Goal: Transaction & Acquisition: Purchase product/service

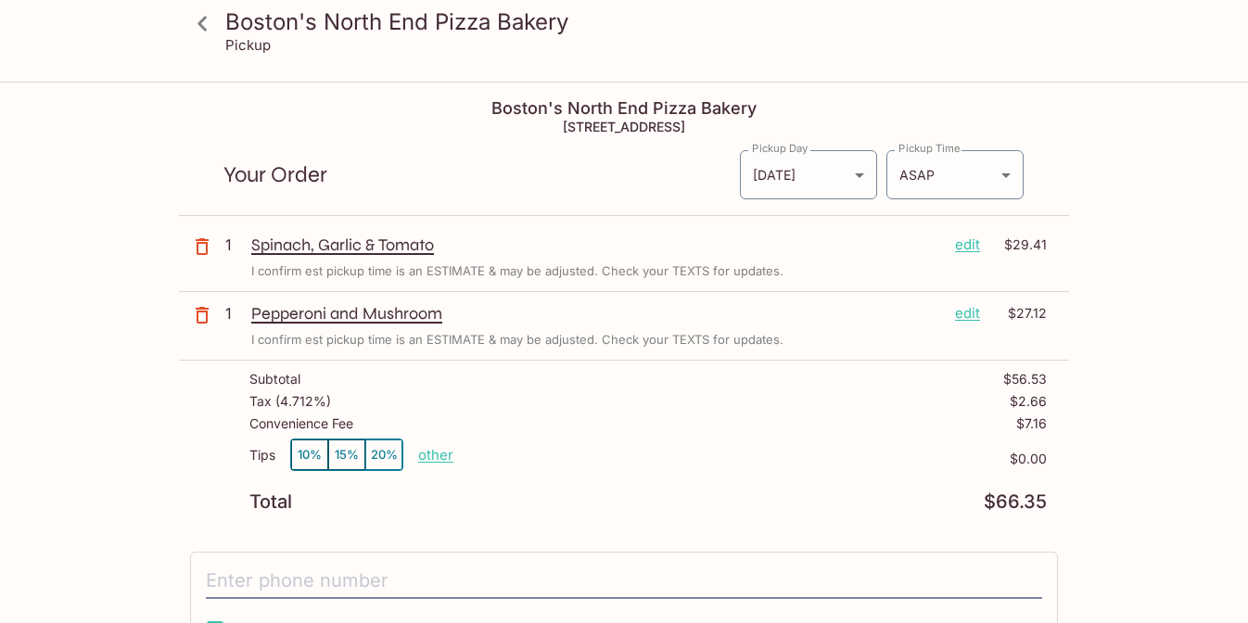
click at [200, 23] on icon at bounding box center [202, 23] width 32 height 32
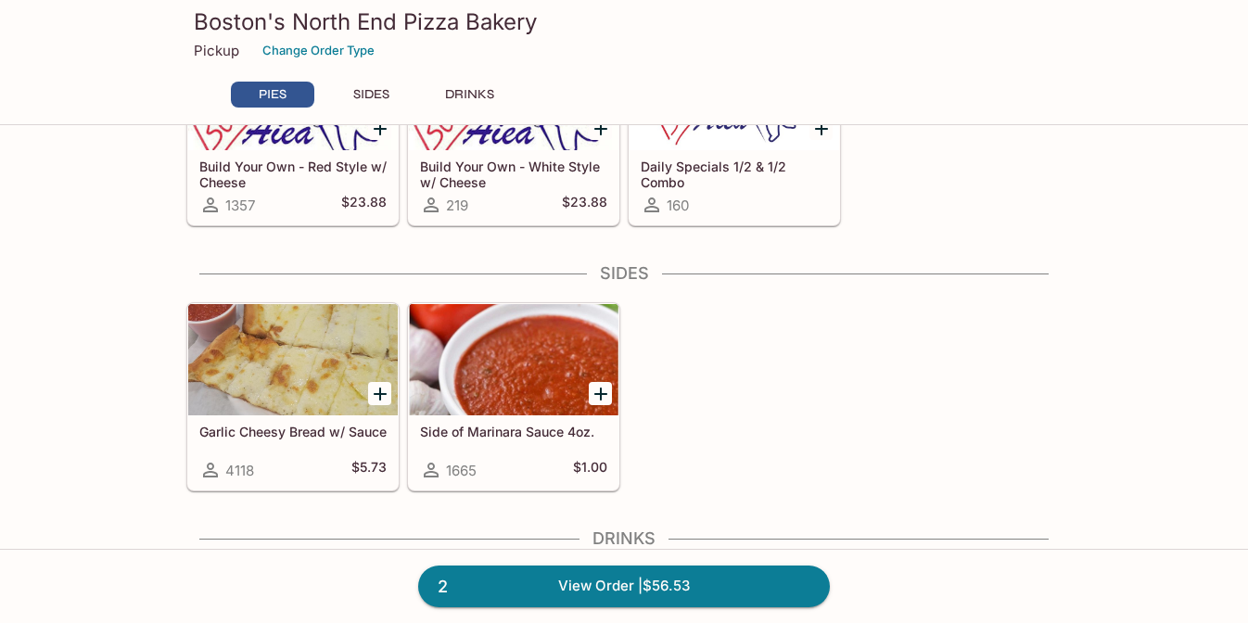
scroll to position [947, 0]
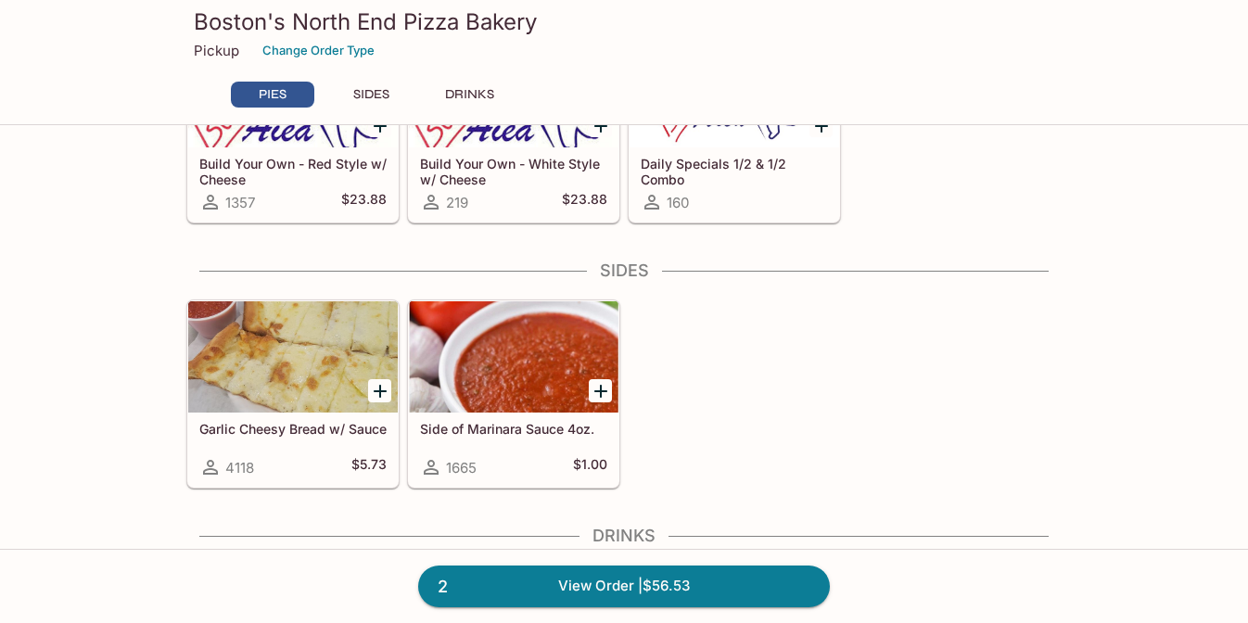
click at [729, 202] on div "160" at bounding box center [734, 202] width 187 height 22
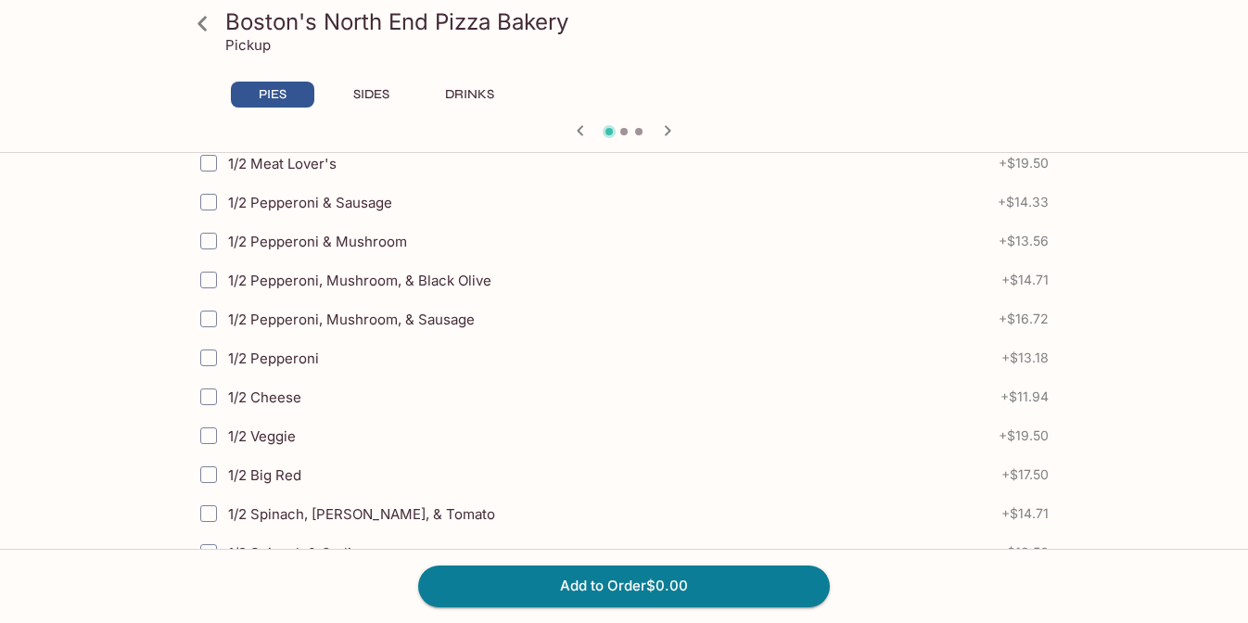
scroll to position [494, 0]
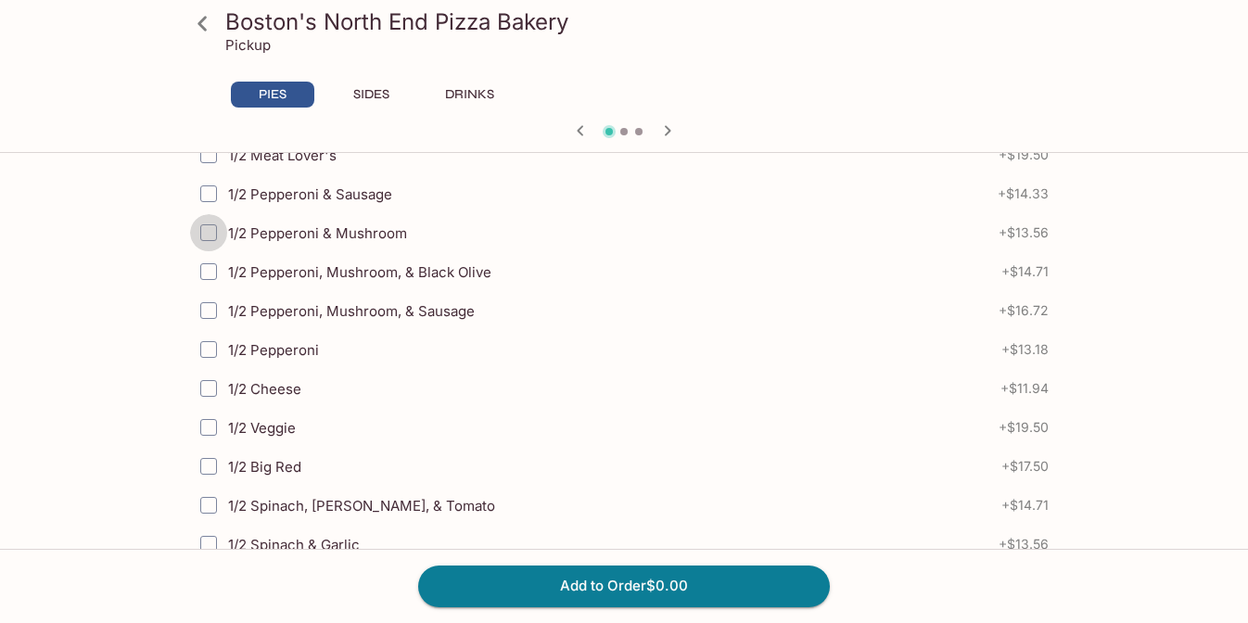
click at [217, 230] on input "1/2 Pepperoni & Mushroom" at bounding box center [208, 232] width 37 height 37
checkbox input "true"
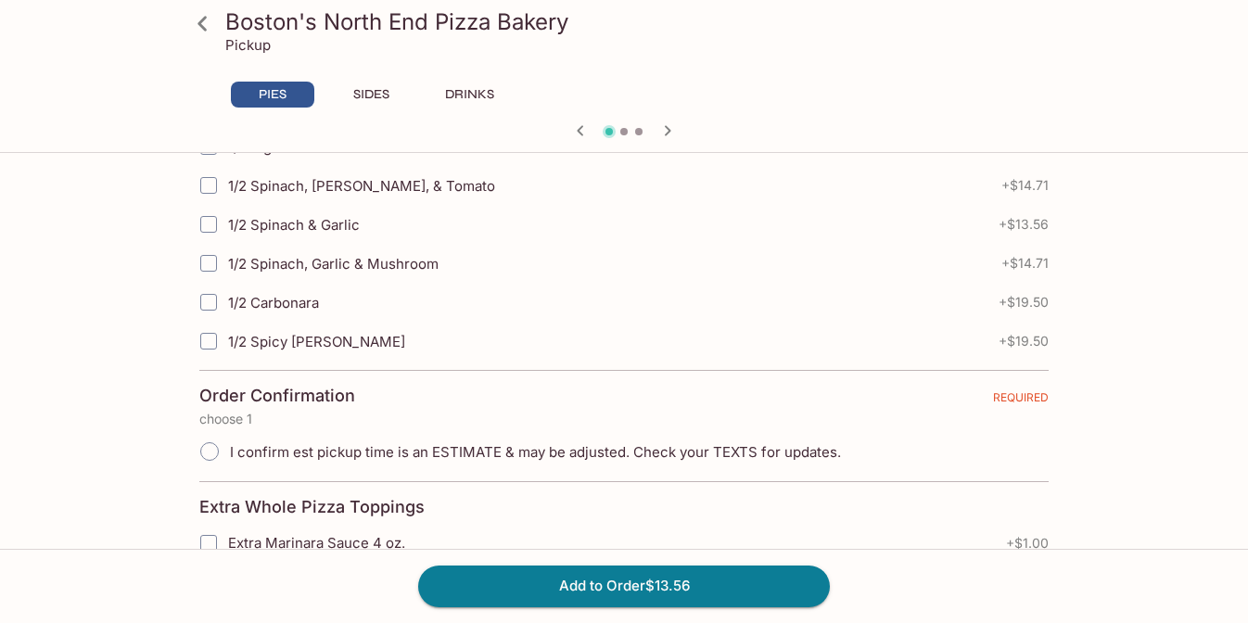
scroll to position [811, 0]
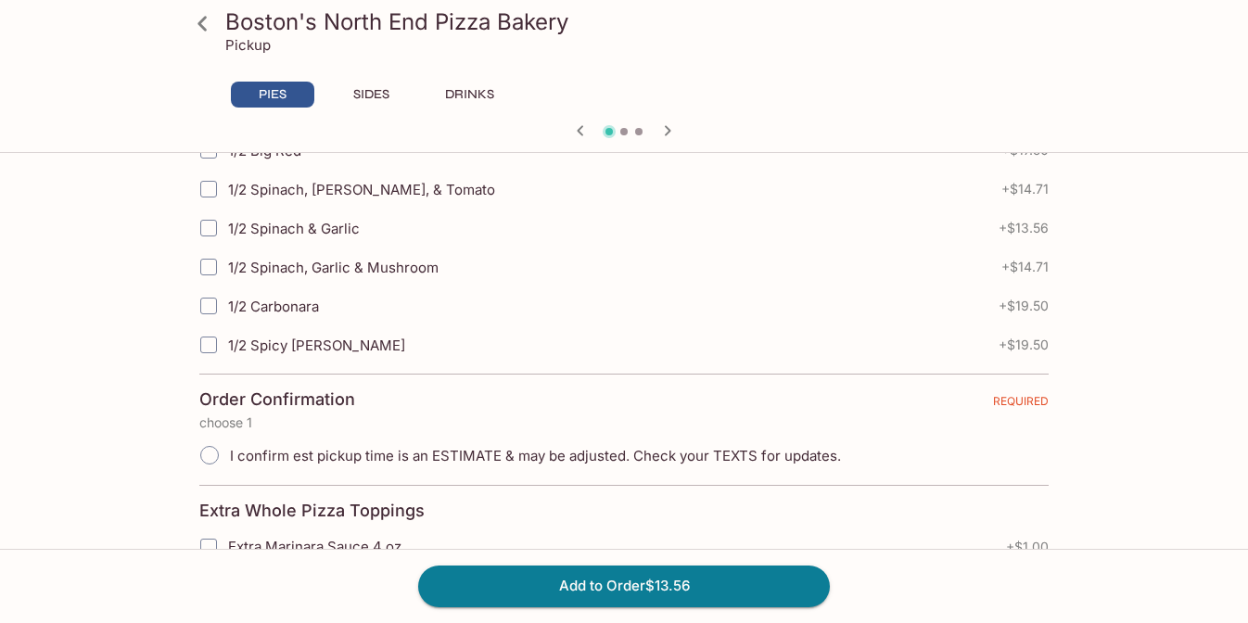
click at [216, 187] on input "1/2 Spinach, [PERSON_NAME], & Tomato" at bounding box center [208, 189] width 37 height 37
checkbox input "true"
click at [207, 454] on input "I confirm est pickup time is an ESTIMATE & may be adjusted. Check your TEXTS fo…" at bounding box center [209, 455] width 39 height 39
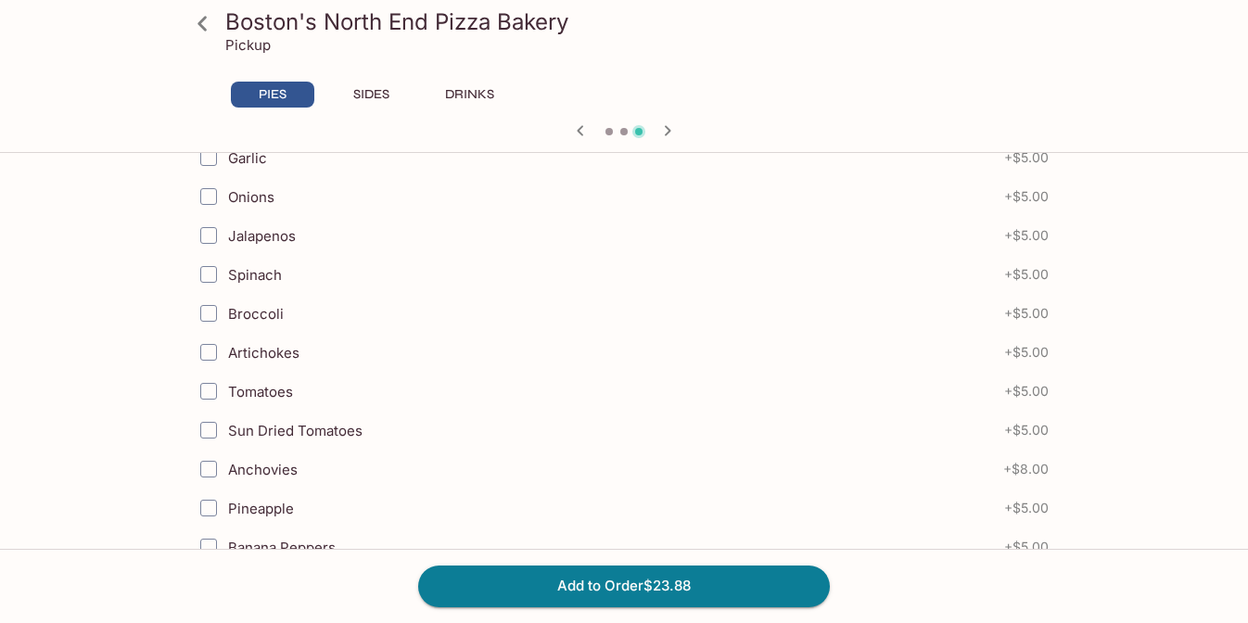
click at [209, 32] on icon at bounding box center [202, 23] width 32 height 32
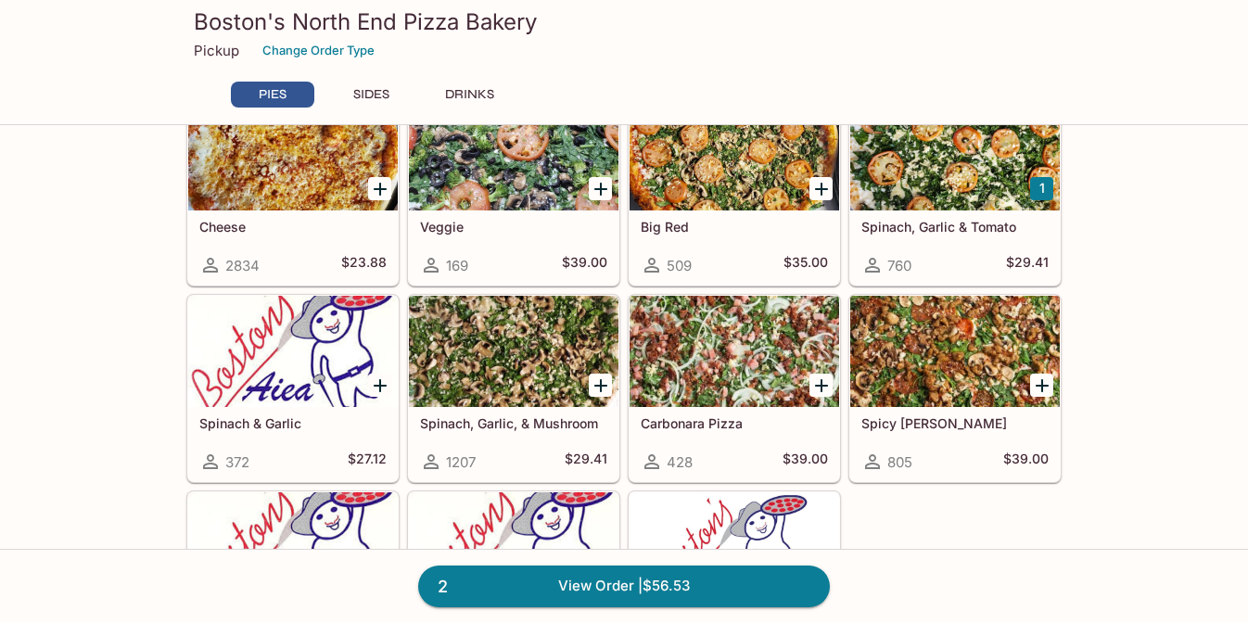
scroll to position [570, 0]
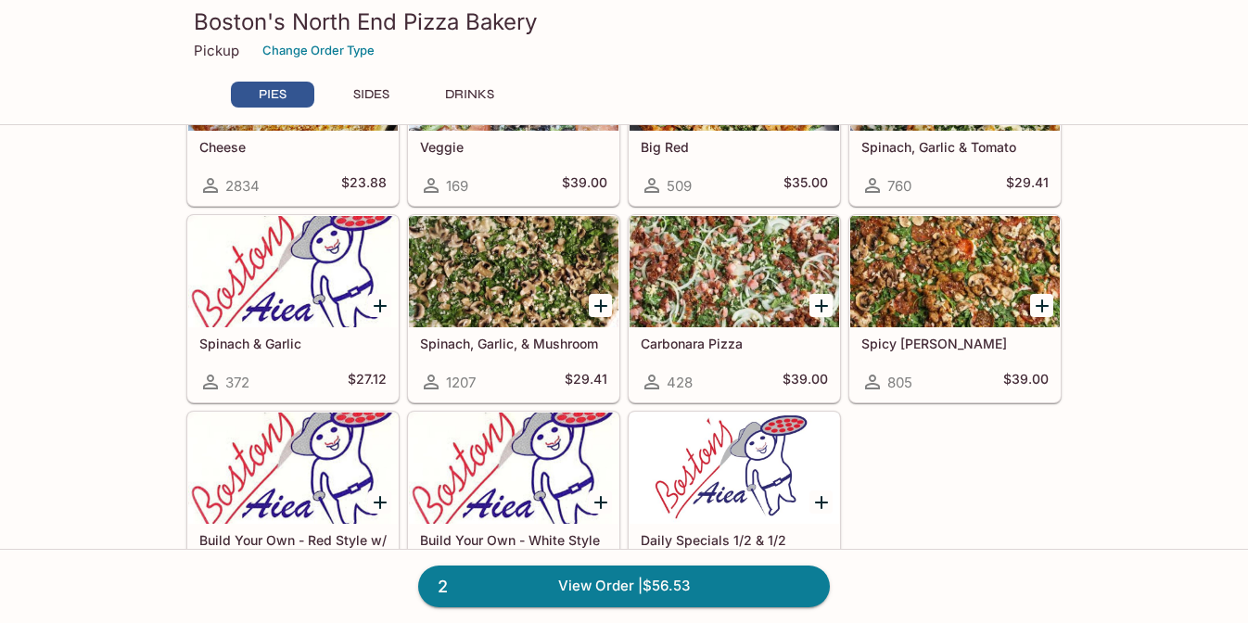
click at [800, 415] on div at bounding box center [735, 468] width 210 height 111
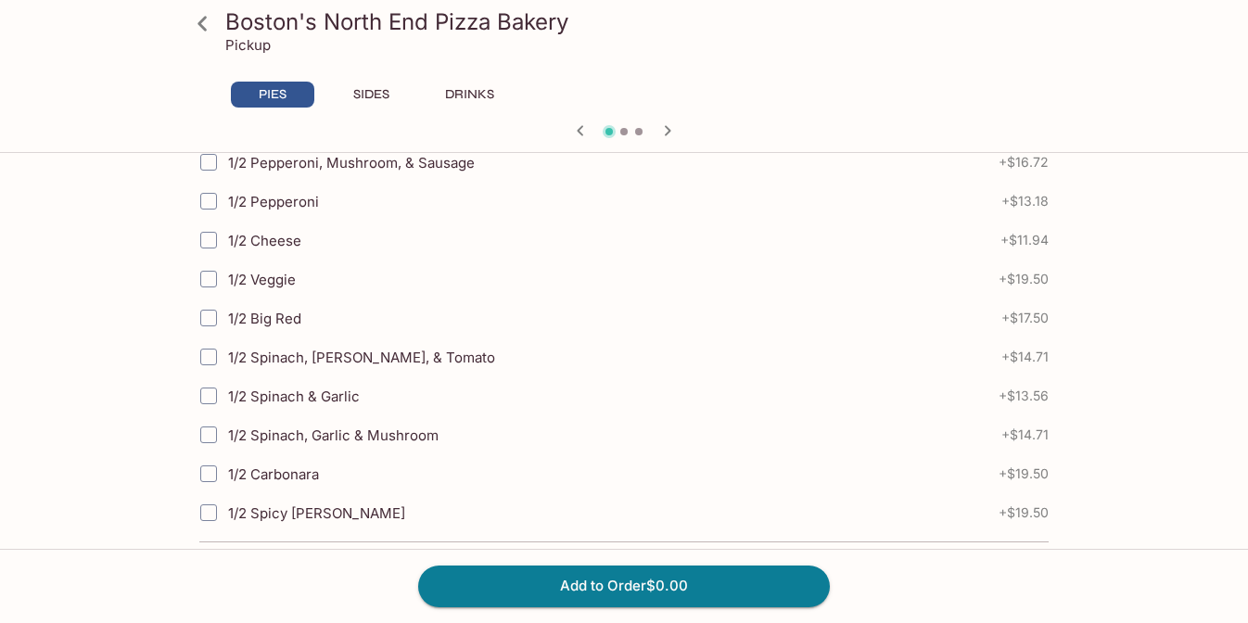
scroll to position [674, 0]
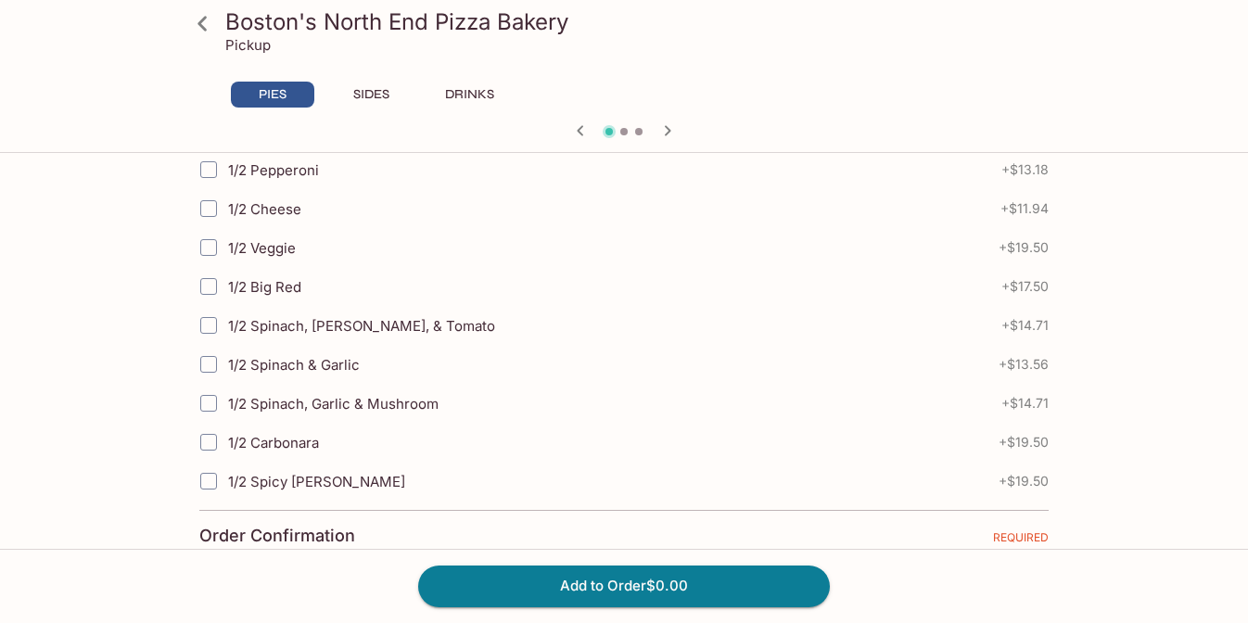
click at [214, 333] on input "1/2 Spinach, [PERSON_NAME], & Tomato" at bounding box center [208, 325] width 37 height 37
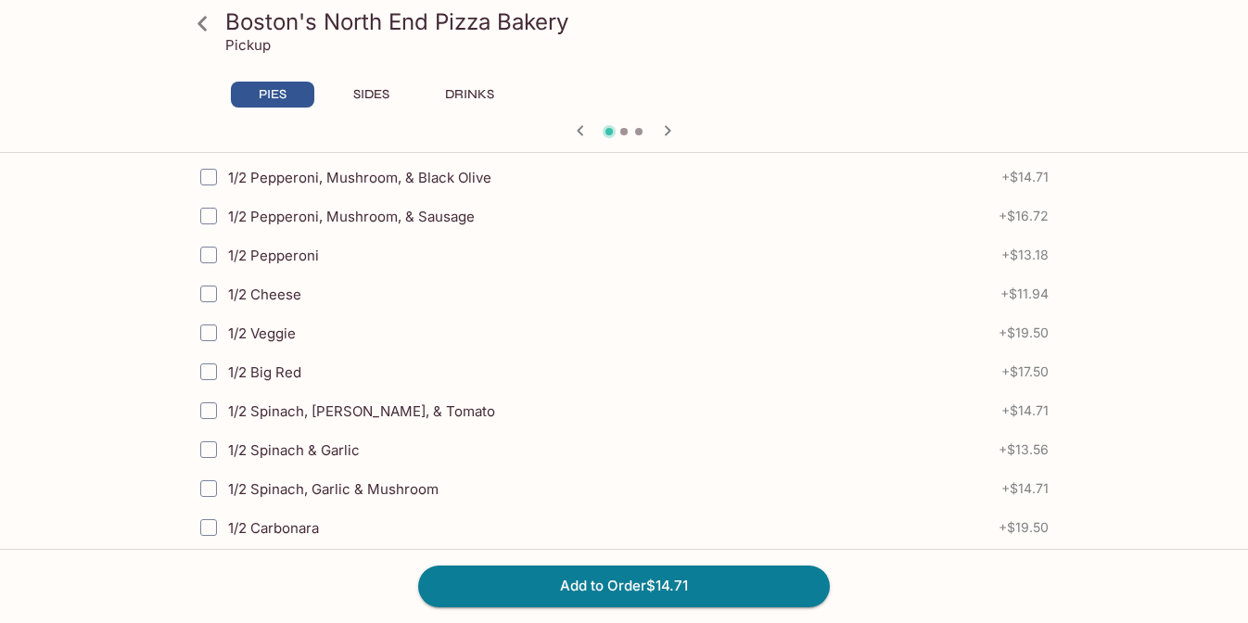
scroll to position [584, 0]
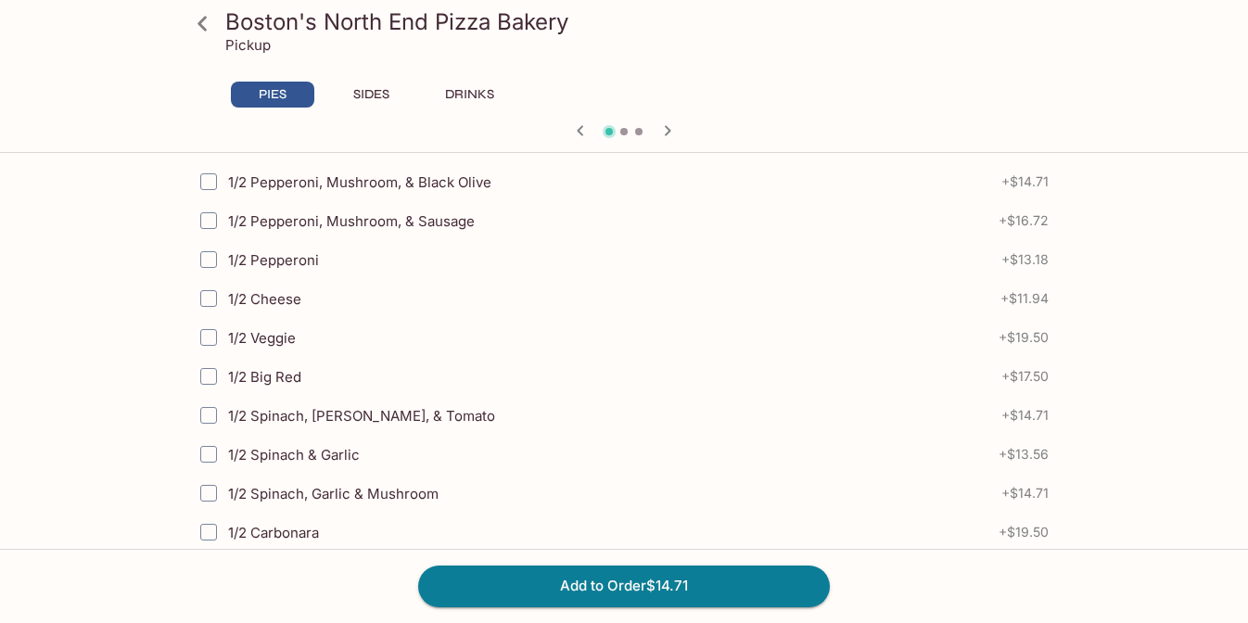
click at [207, 415] on input "1/2 Spinach, [PERSON_NAME], & Tomato" at bounding box center [208, 415] width 37 height 37
checkbox input "true"
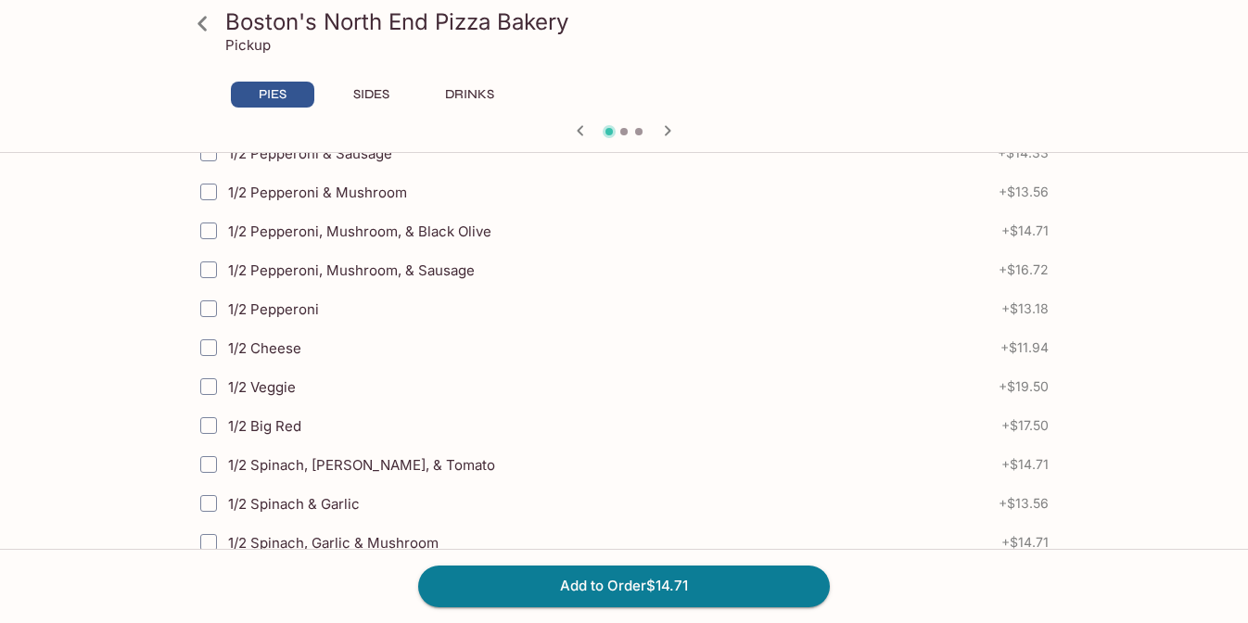
scroll to position [527, 0]
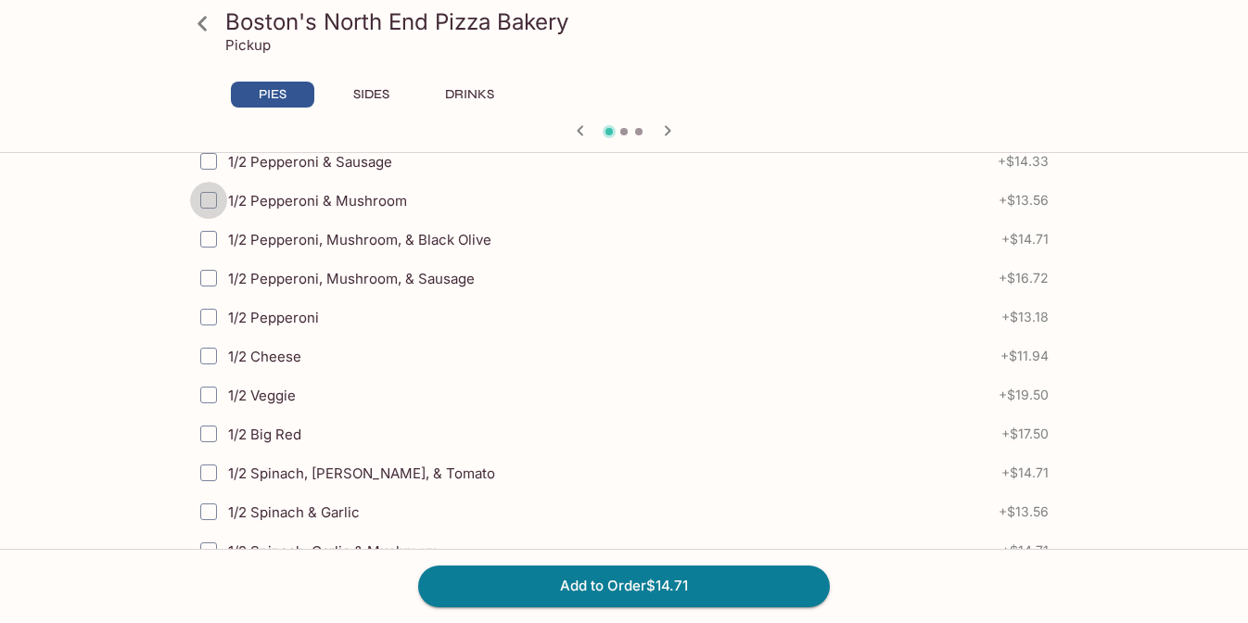
click at [211, 193] on input "1/2 Pepperoni & Mushroom" at bounding box center [208, 200] width 37 height 37
checkbox input "true"
click at [704, 588] on button "Add to Order $28.27" at bounding box center [624, 586] width 412 height 41
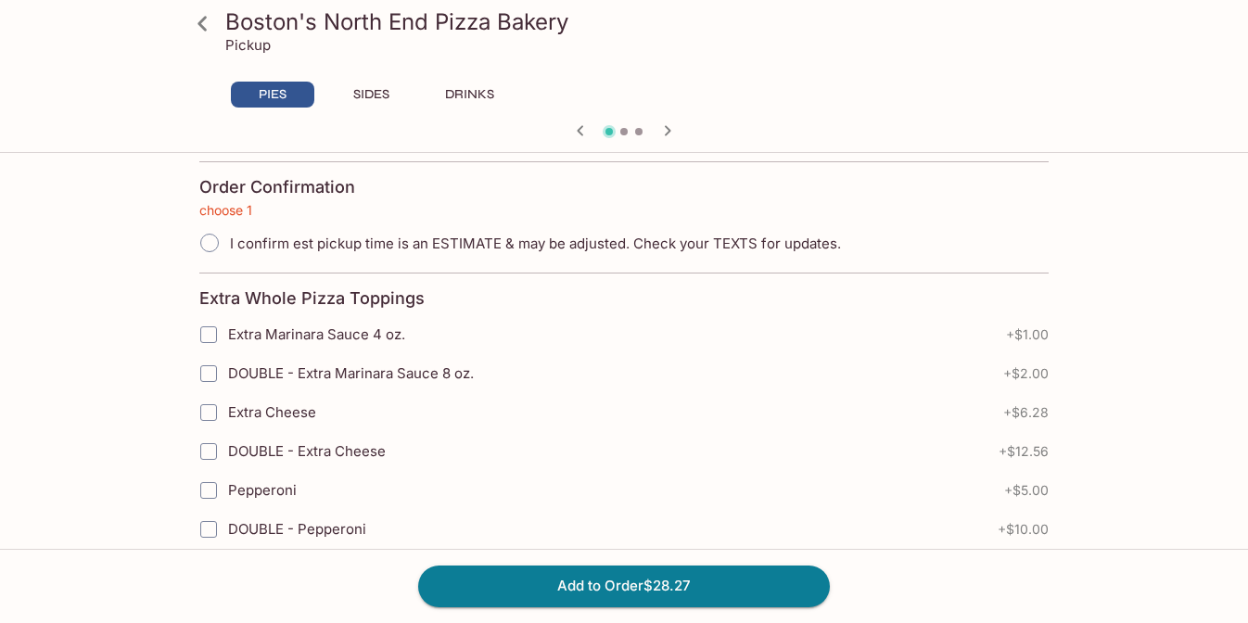
scroll to position [1015, 0]
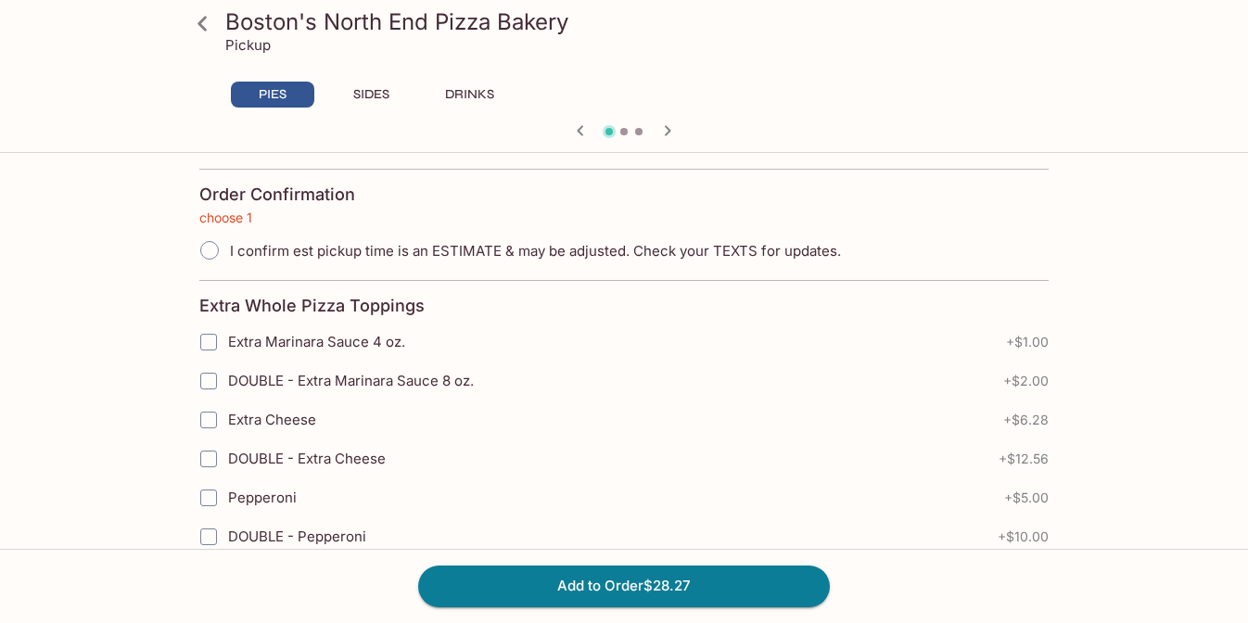
click at [212, 247] on input "I confirm est pickup time is an ESTIMATE & may be adjusted. Check your TEXTS fo…" at bounding box center [209, 250] width 39 height 39
radio input "true"
click at [647, 584] on button "Add to Order $28.27" at bounding box center [624, 586] width 412 height 41
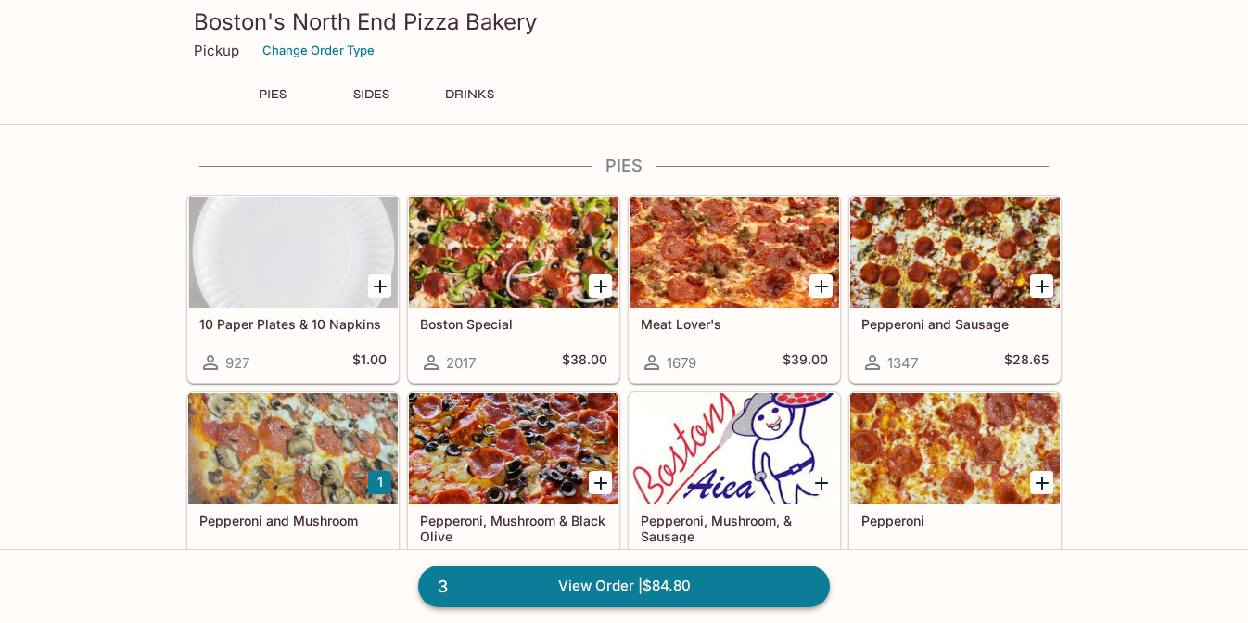
click at [646, 585] on link "3 View Order | $84.80" at bounding box center [624, 586] width 412 height 41
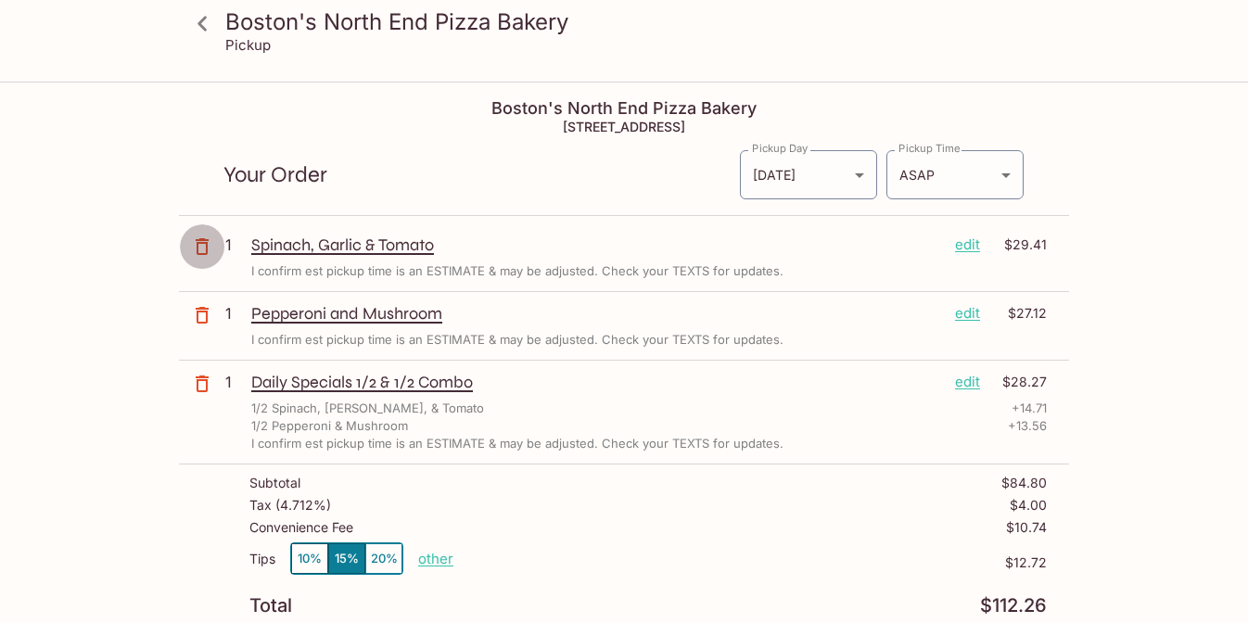
click at [200, 245] on icon "button" at bounding box center [202, 247] width 22 height 22
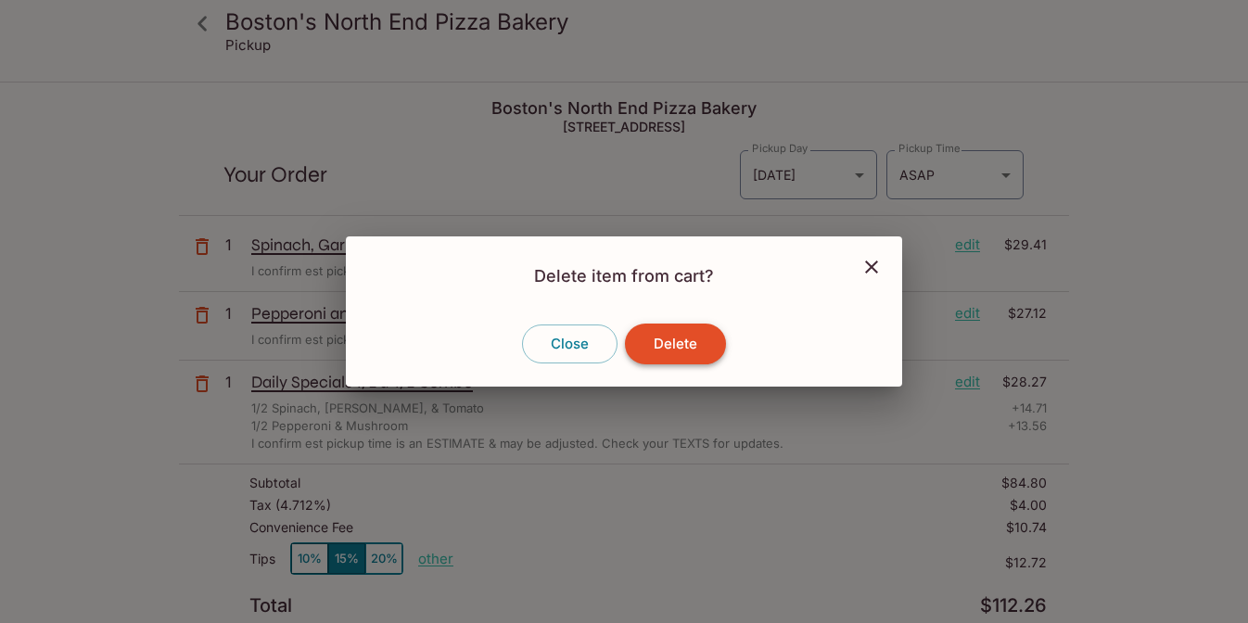
click at [646, 342] on button "Delete" at bounding box center [675, 344] width 101 height 41
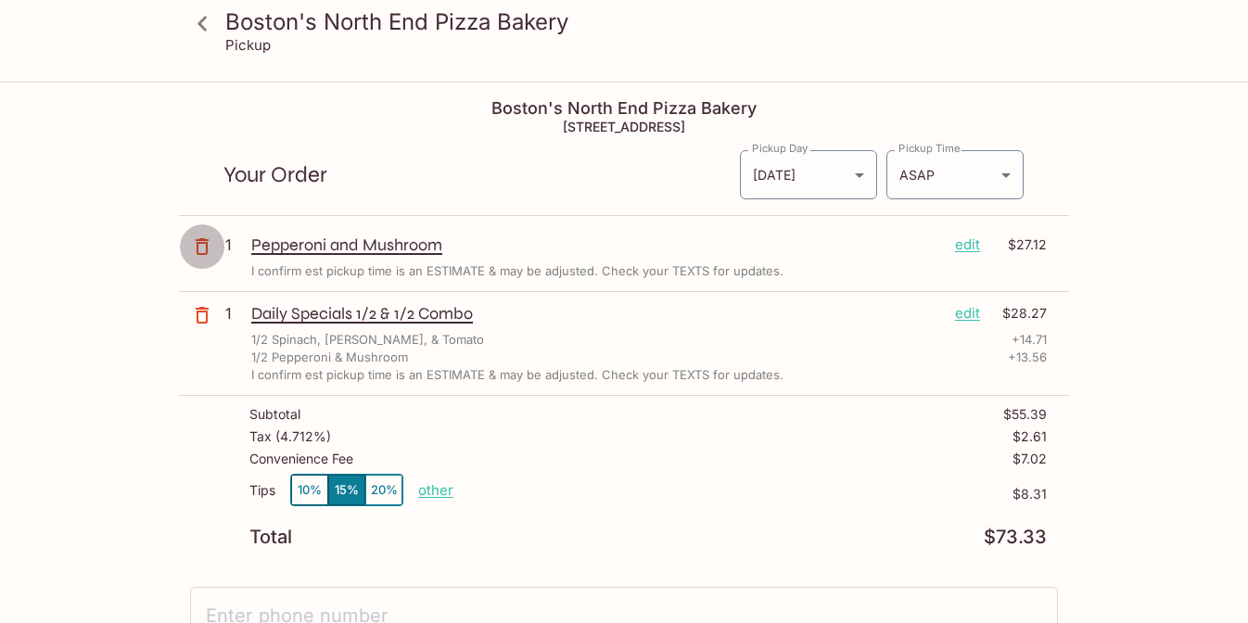
click at [201, 245] on icon "button" at bounding box center [202, 247] width 22 height 22
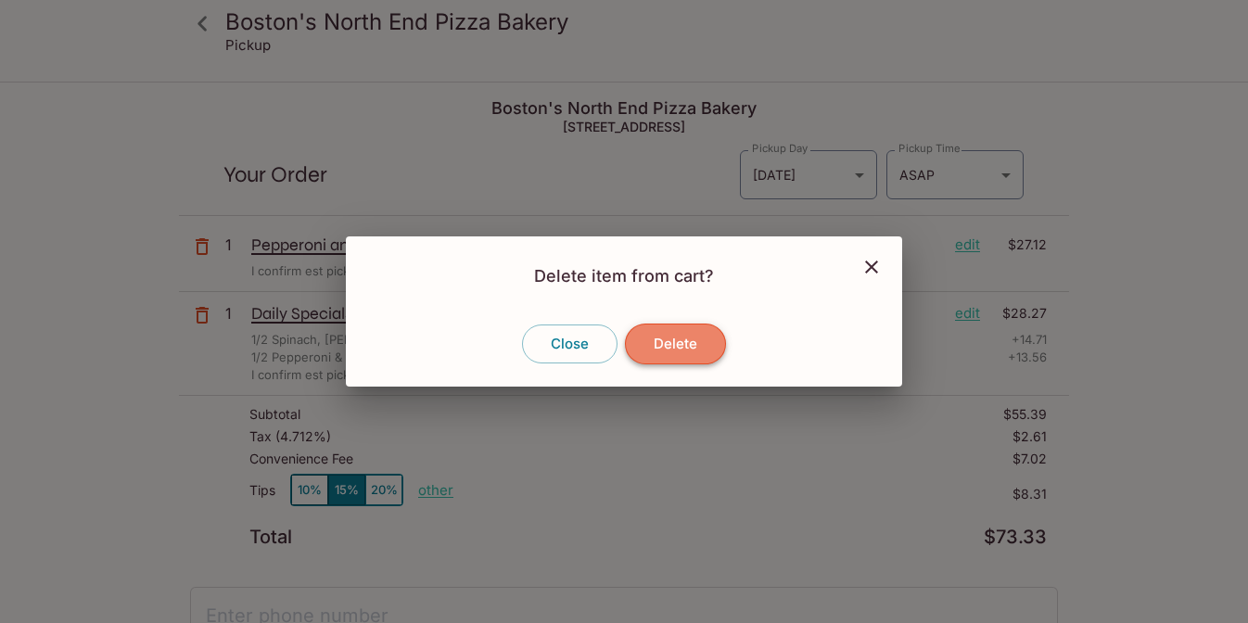
click at [698, 353] on button "Delete" at bounding box center [675, 344] width 101 height 41
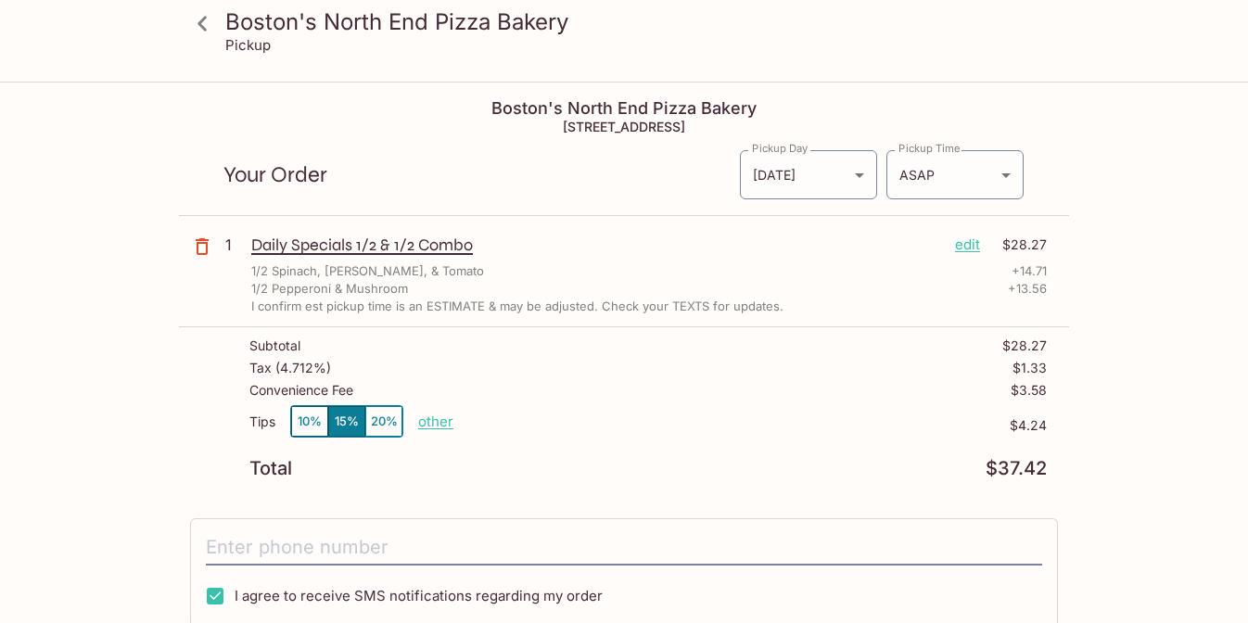
click at [440, 425] on p "other" at bounding box center [435, 422] width 35 height 18
drag, startPoint x: 541, startPoint y: 419, endPoint x: 706, endPoint y: 419, distance: 165.1
click at [706, 419] on div "Tips 10% 15% 20% Done 4.24 $4.24" at bounding box center [648, 432] width 798 height 55
type input "0.00"
click at [835, 508] on div "Boston's North End Pizza Bakery 98-[STREET_ADDRESS] Your Order Pickup Day [DATE…" at bounding box center [624, 500] width 890 height 835
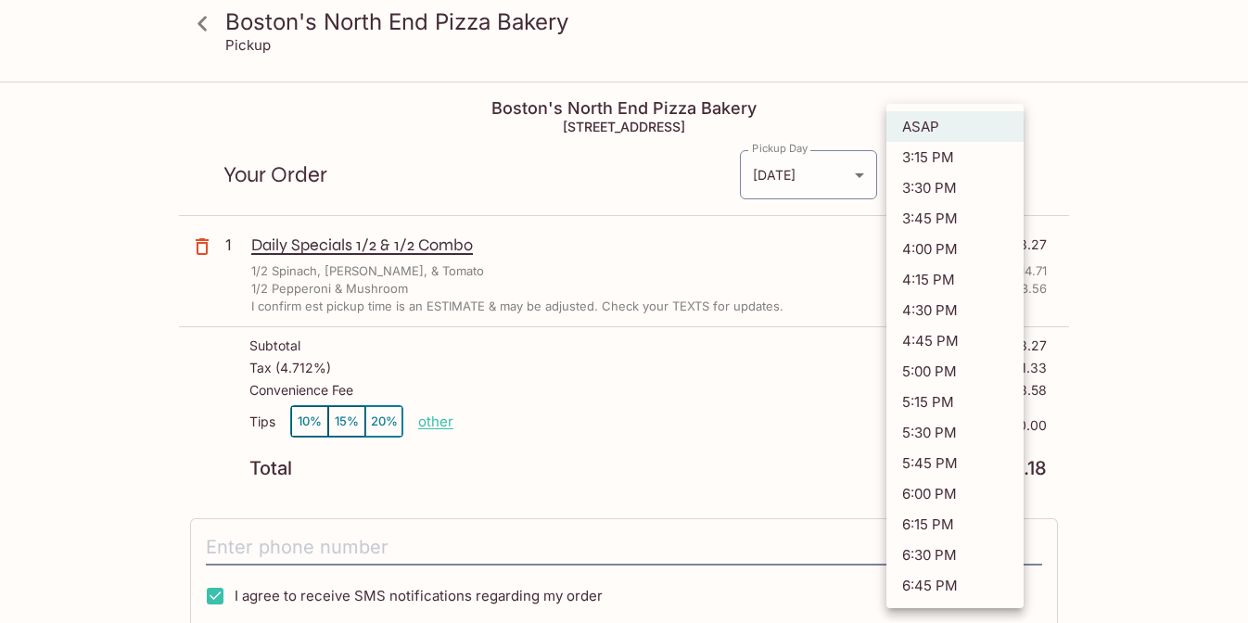
click at [999, 183] on body "Boston's North End Pizza Bakery Pickup Boston's North End Pizza Bakery 98-[STRE…" at bounding box center [624, 394] width 1248 height 623
click at [988, 190] on li "3:30 PM" at bounding box center [955, 187] width 137 height 31
type input "[DATE]T01:30:33.000000Z"
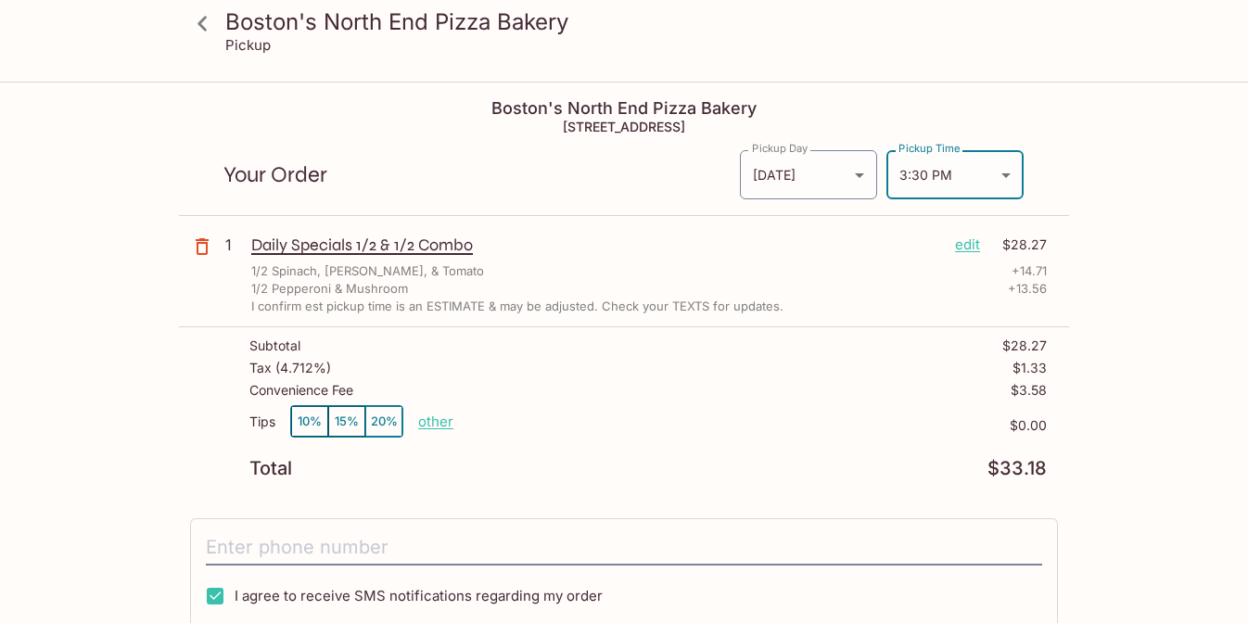
click at [1150, 528] on div "Boston's North End Pizza Bakery Pickup Boston's North End Pizza Bakery [STREET_…" at bounding box center [624, 500] width 1187 height 835
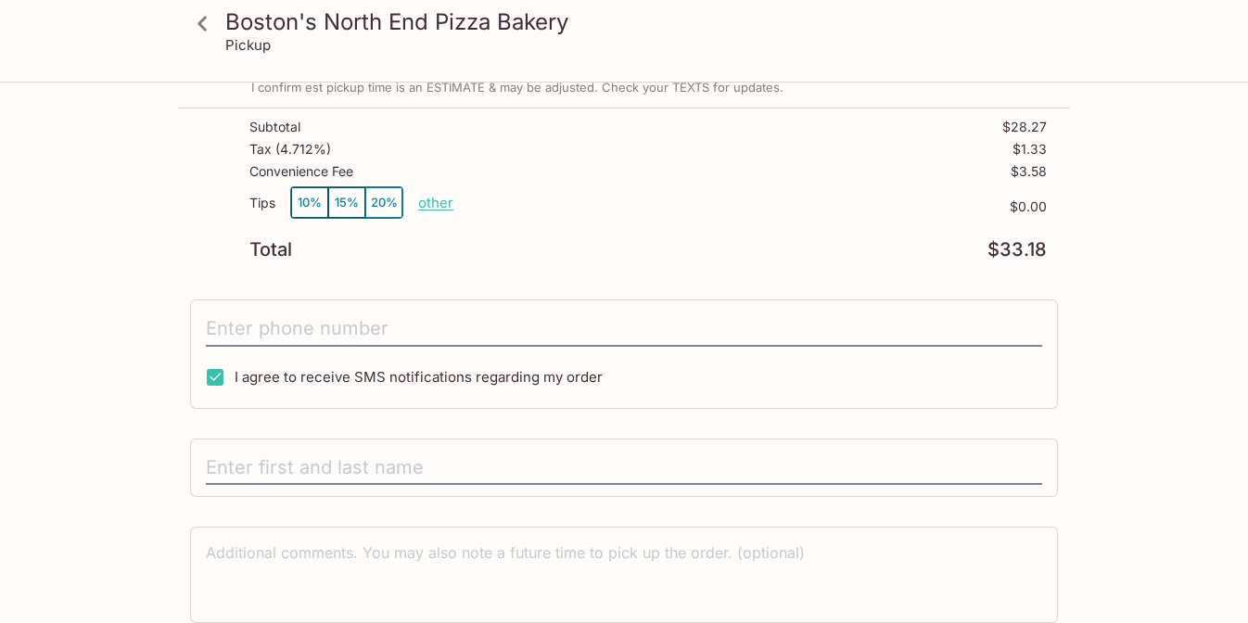
scroll to position [295, 0]
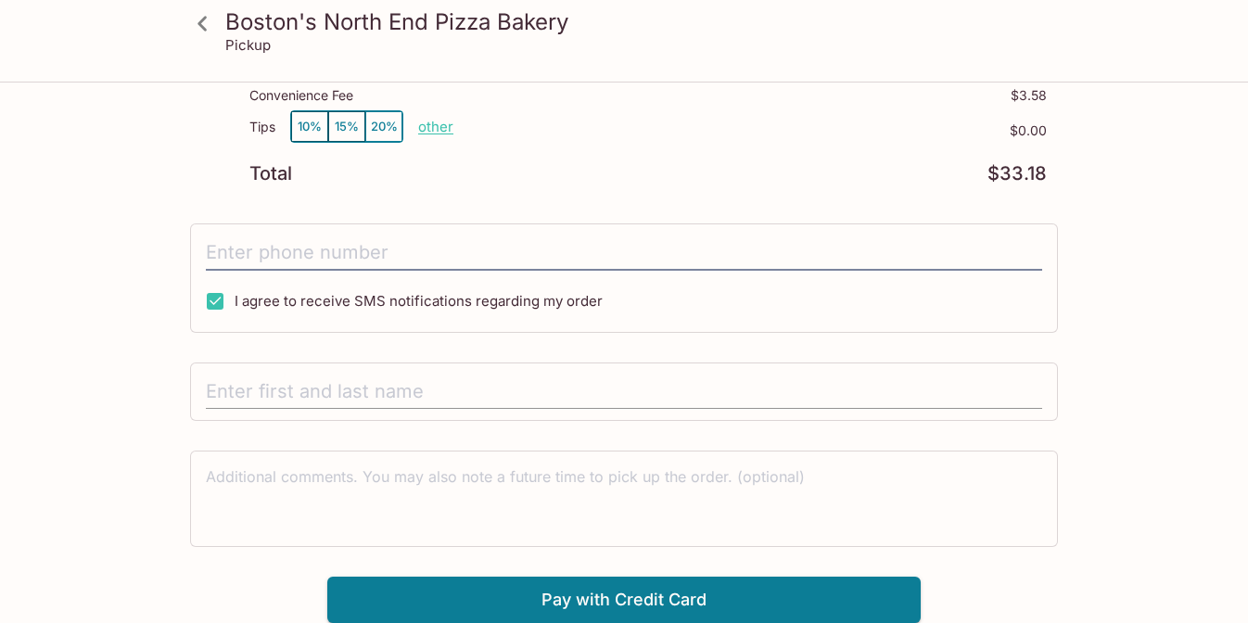
click at [594, 380] on input "text" at bounding box center [624, 392] width 836 height 35
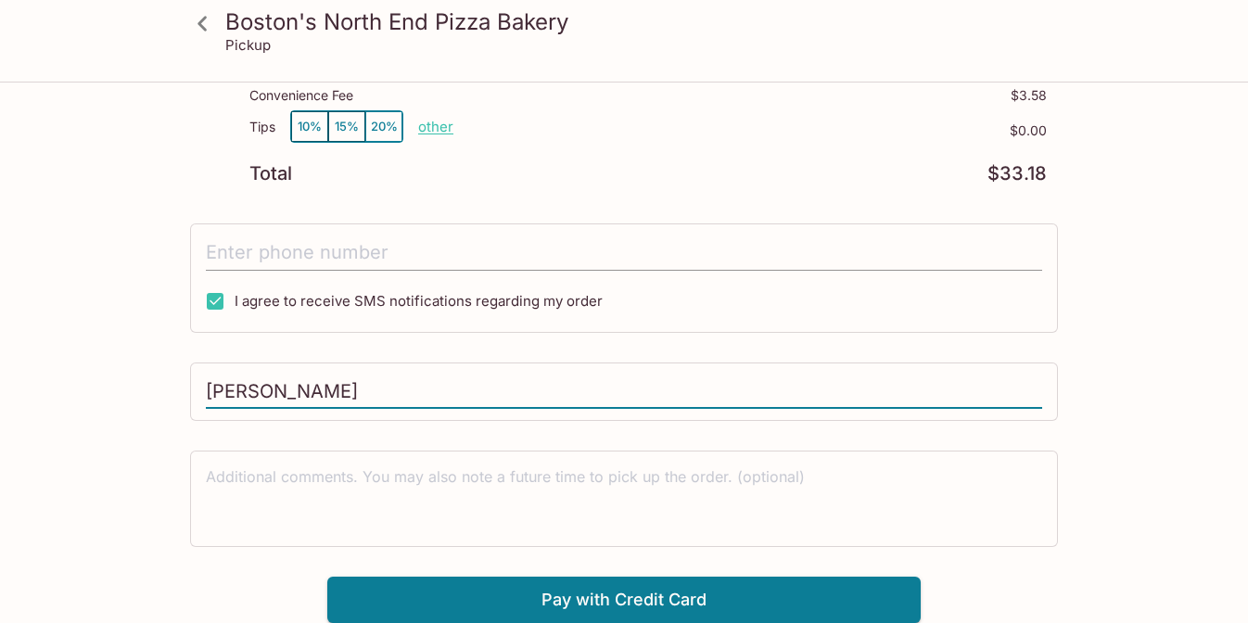
type input "[PERSON_NAME]"
click at [543, 265] on input "tel" at bounding box center [624, 253] width 836 height 35
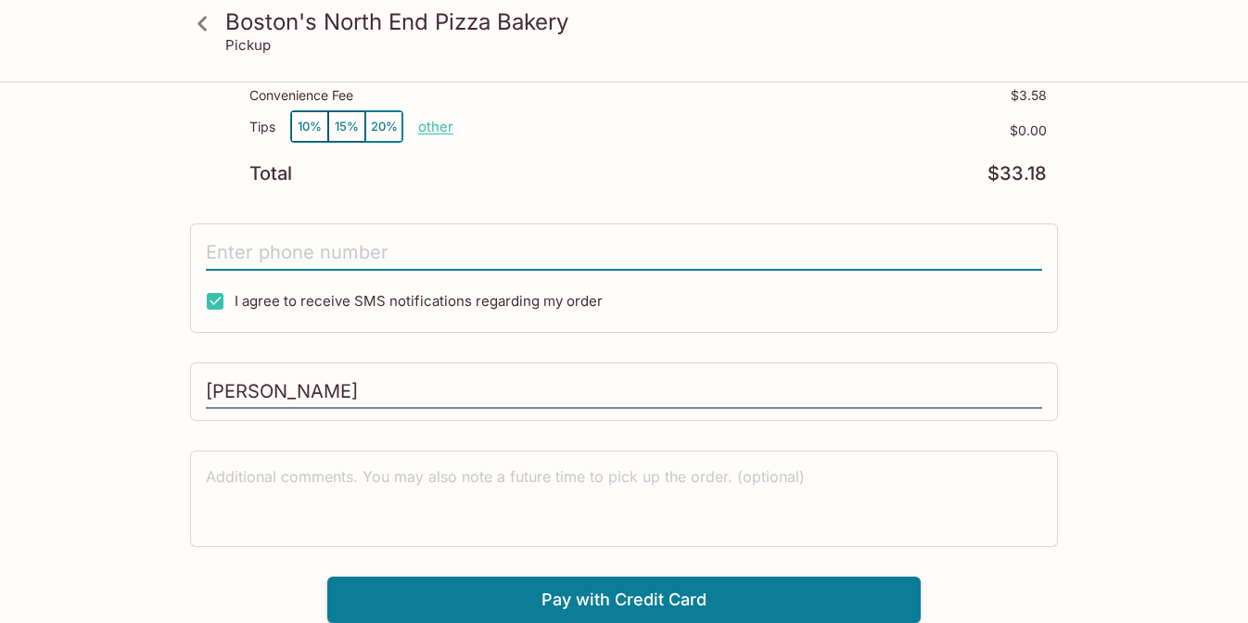
type input "[PHONE_NUMBER]"
click at [646, 592] on button "Pay with Credit Card" at bounding box center [624, 600] width 594 height 46
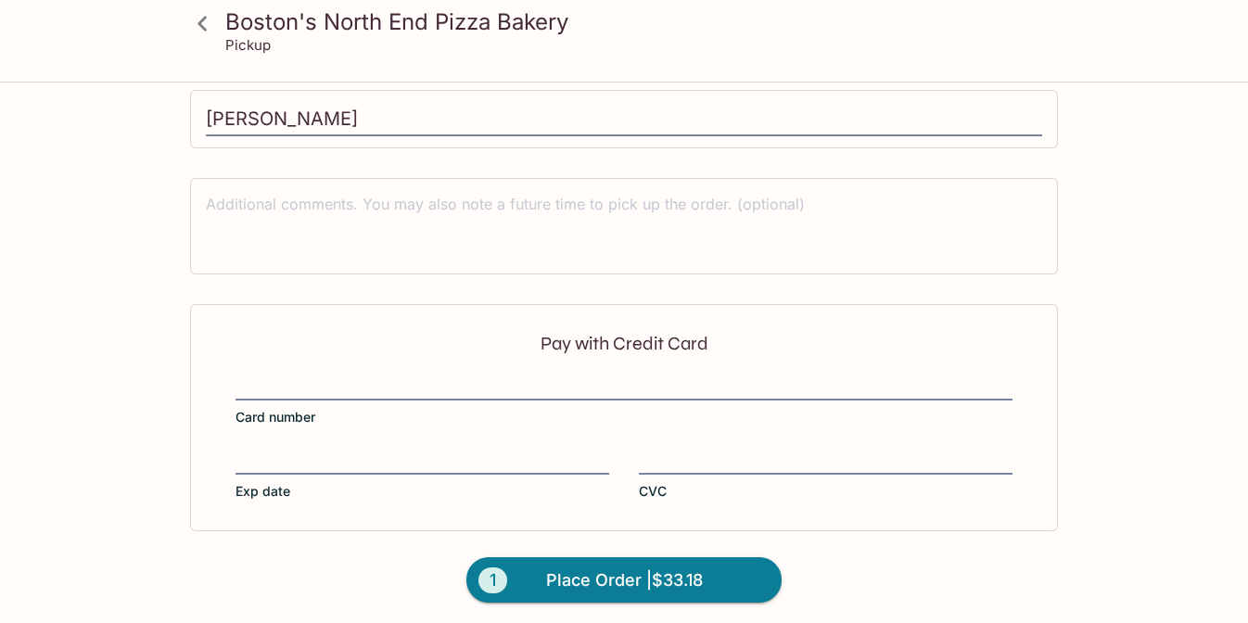
scroll to position [573, 0]
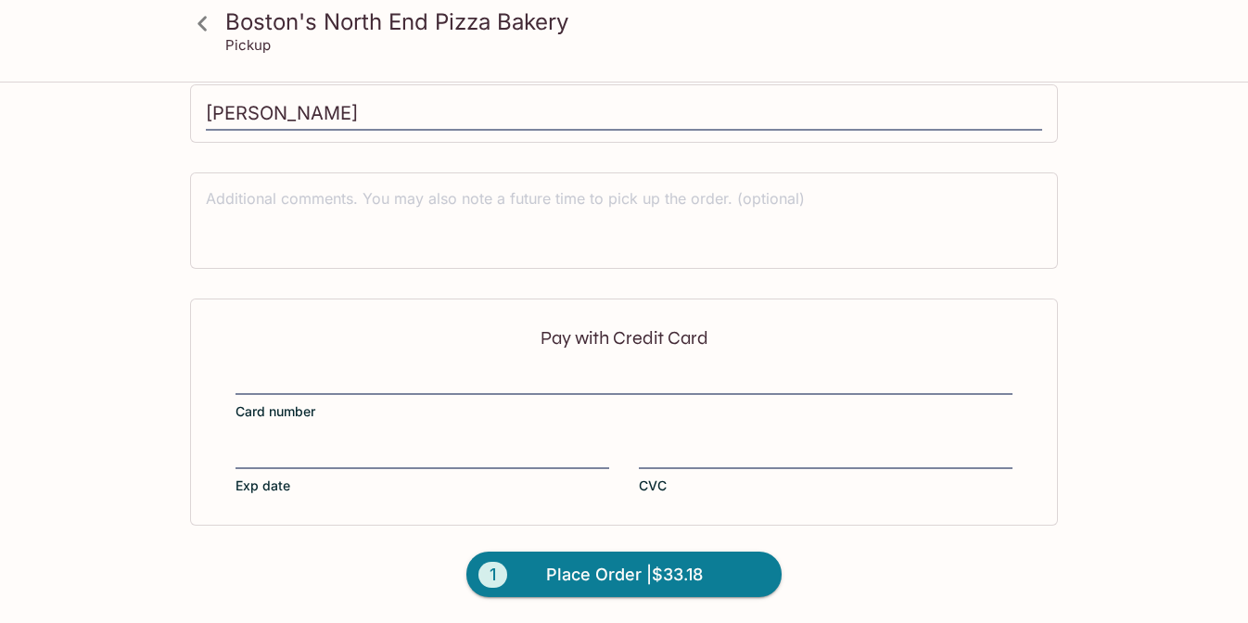
click at [876, 555] on form "Pay with Credit Card Card number Exp date CVC 1 Place Order | $33.18" at bounding box center [624, 461] width 890 height 325
click at [642, 565] on span "Place Order | $33.18" at bounding box center [624, 575] width 157 height 30
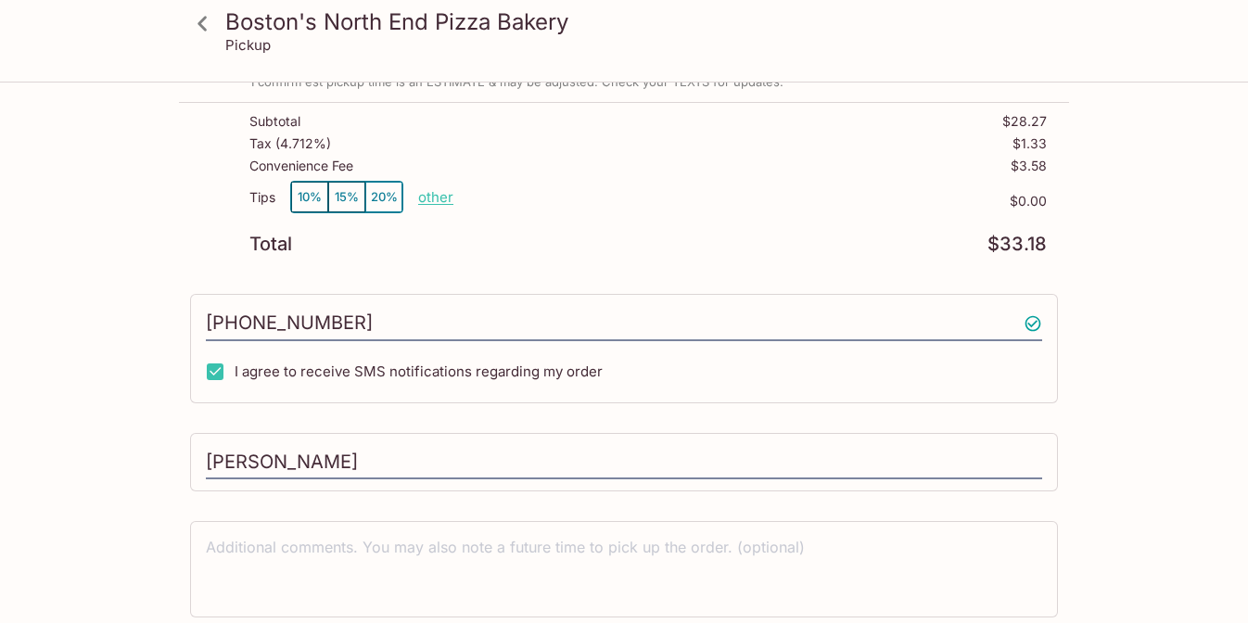
scroll to position [0, 0]
